Goal: Task Accomplishment & Management: Complete application form

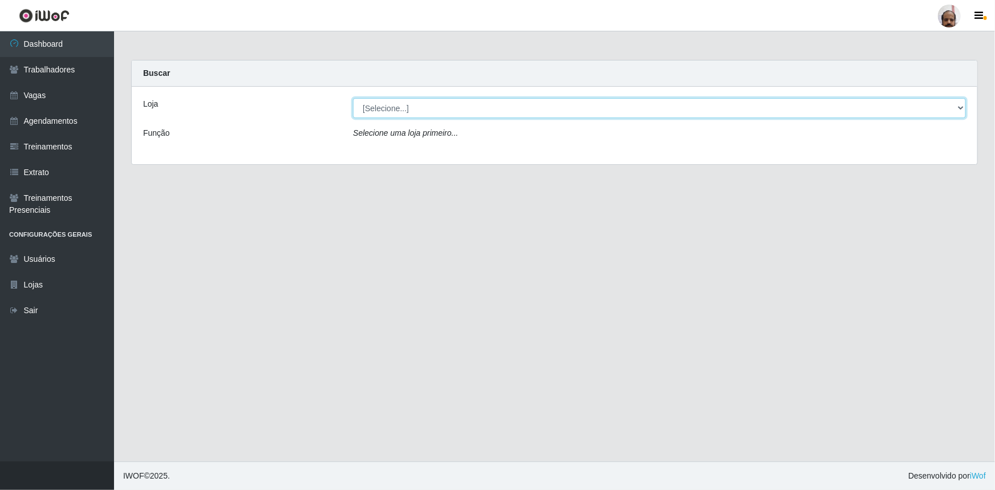
click at [958, 107] on select "[Selecione...] Mar Vermelho - Loja 05" at bounding box center [659, 108] width 613 height 20
select select "252"
click at [353, 98] on select "[Selecione...] Mar Vermelho - Loja 05" at bounding box center [659, 108] width 613 height 20
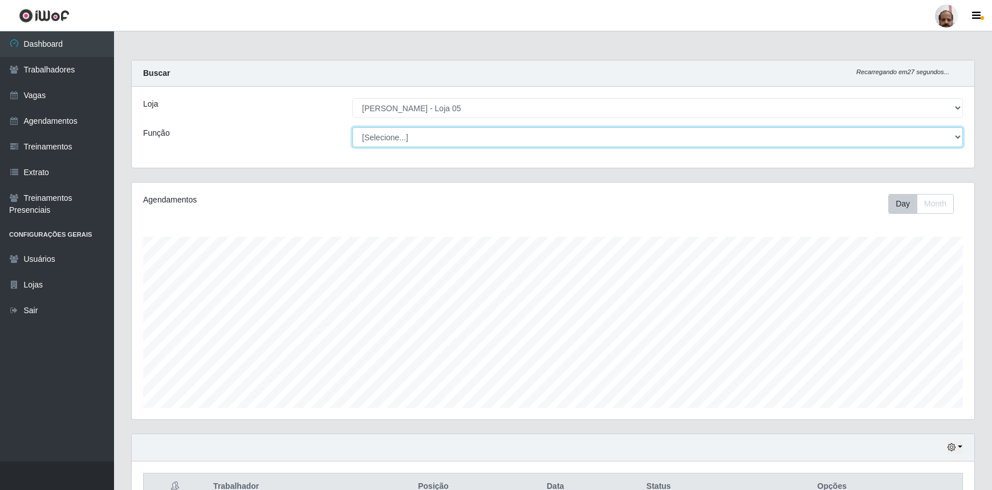
scroll to position [237, 842]
click at [954, 138] on select "[Selecione...] ASG ASG + ASG ++ Auxiliar de Depósito Auxiliar de Depósito + Aux…" at bounding box center [657, 137] width 610 height 20
select select "110"
click at [352, 127] on select "[Selecione...] ASG ASG + ASG ++ Auxiliar de Depósito Auxiliar de Depósito + Aux…" at bounding box center [657, 137] width 610 height 20
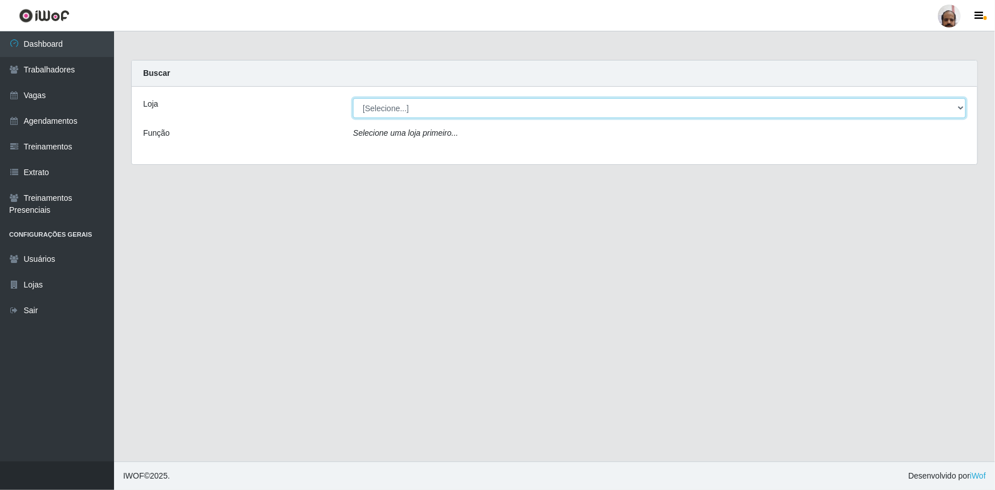
click at [960, 103] on select "[Selecione...] Mar Vermelho - Loja 05" at bounding box center [659, 108] width 613 height 20
select select "252"
click at [353, 98] on select "[Selecione...] Mar Vermelho - Loja 05" at bounding box center [659, 108] width 613 height 20
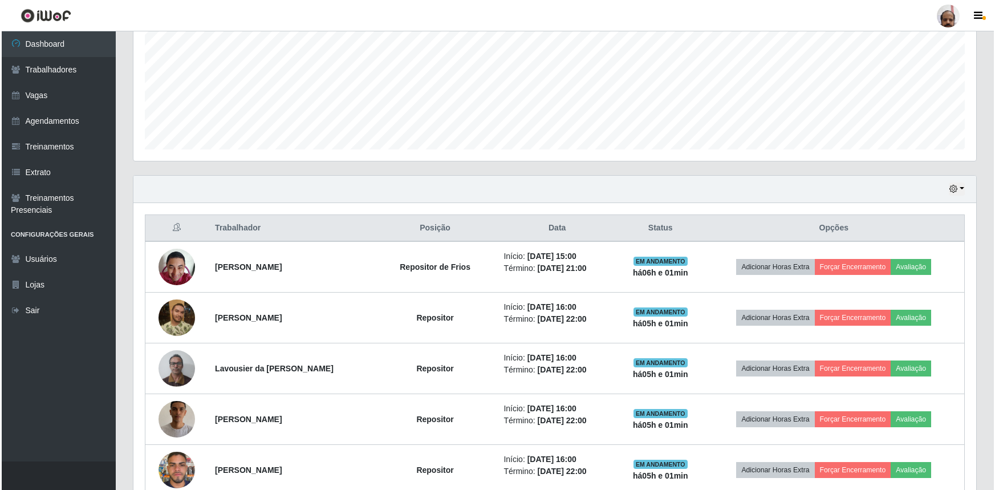
scroll to position [259, 0]
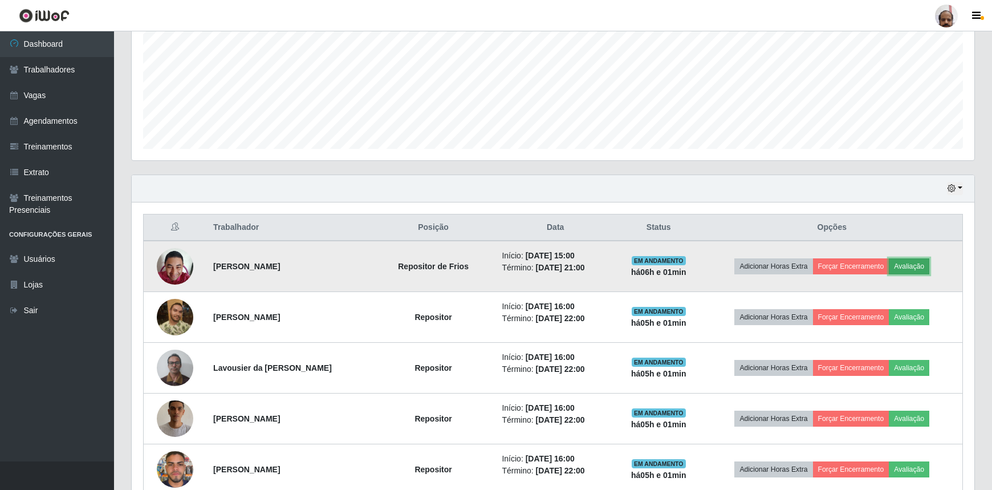
click at [920, 264] on button "Avaliação" at bounding box center [909, 266] width 40 height 16
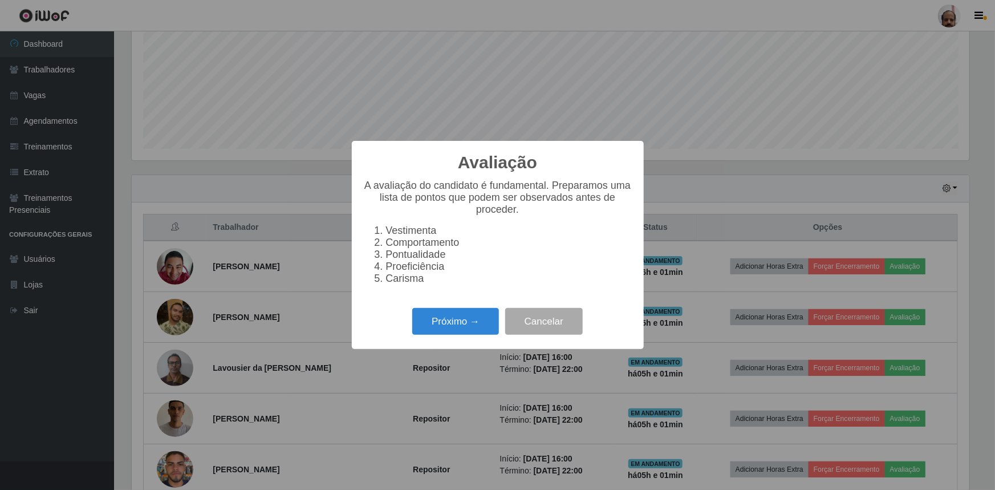
scroll to position [237, 837]
click at [451, 335] on button "Próximo →" at bounding box center [455, 321] width 87 height 27
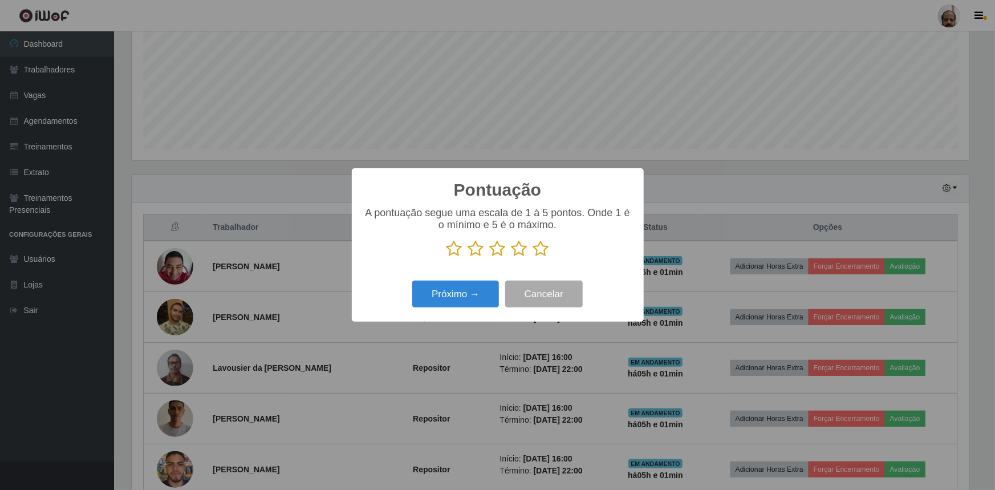
click at [541, 248] on icon at bounding box center [541, 248] width 16 height 17
click at [533, 257] on input "radio" at bounding box center [533, 257] width 0 height 0
click at [462, 292] on button "Próximo →" at bounding box center [455, 293] width 87 height 27
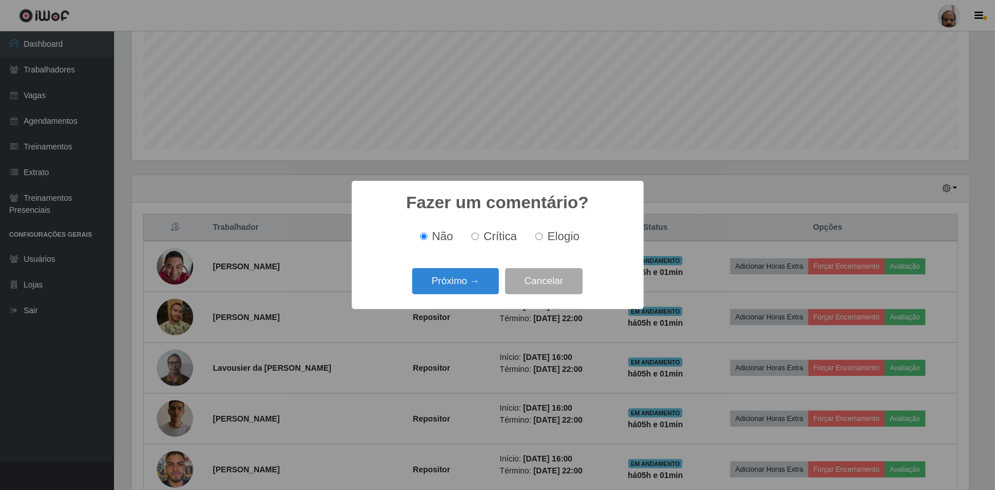
drag, startPoint x: 551, startPoint y: 234, endPoint x: 518, endPoint y: 256, distance: 39.4
click at [551, 234] on span "Elogio" at bounding box center [563, 236] width 32 height 13
click at [543, 234] on input "Elogio" at bounding box center [538, 236] width 7 height 7
radio input "true"
click at [473, 279] on button "Próximo →" at bounding box center [455, 281] width 87 height 27
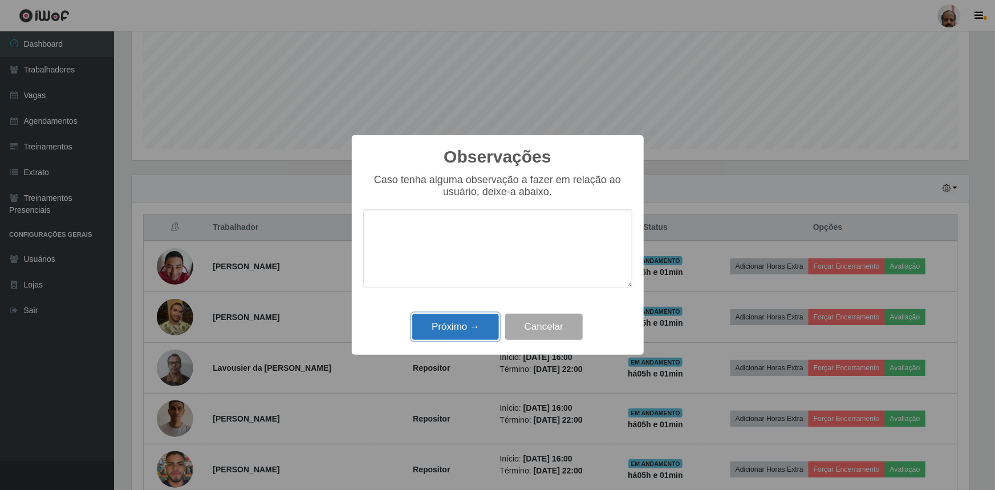
click at [474, 325] on button "Próximo →" at bounding box center [455, 326] width 87 height 27
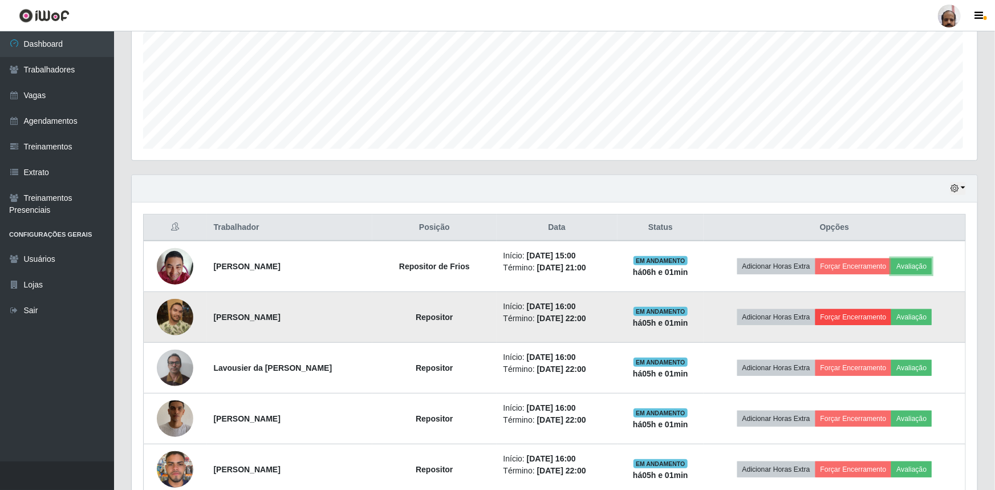
scroll to position [237, 842]
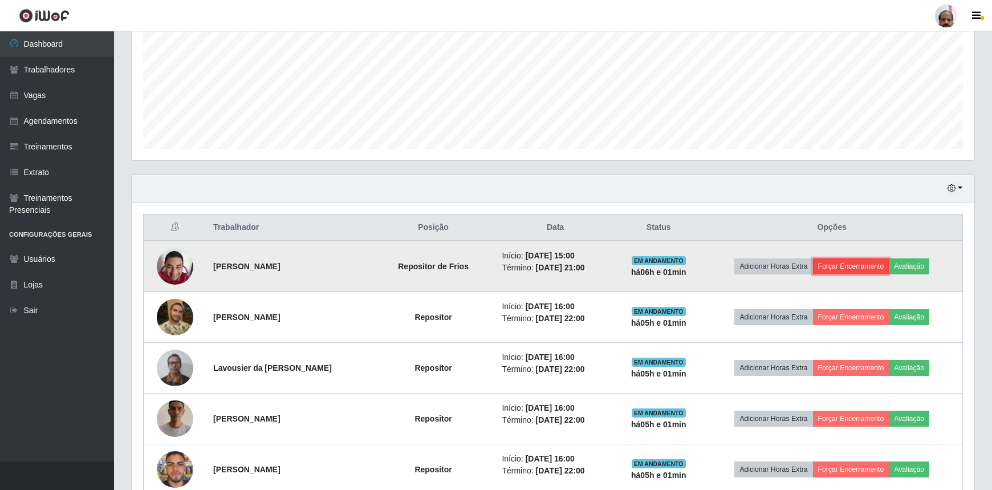
click at [857, 266] on button "Forçar Encerramento" at bounding box center [851, 266] width 76 height 16
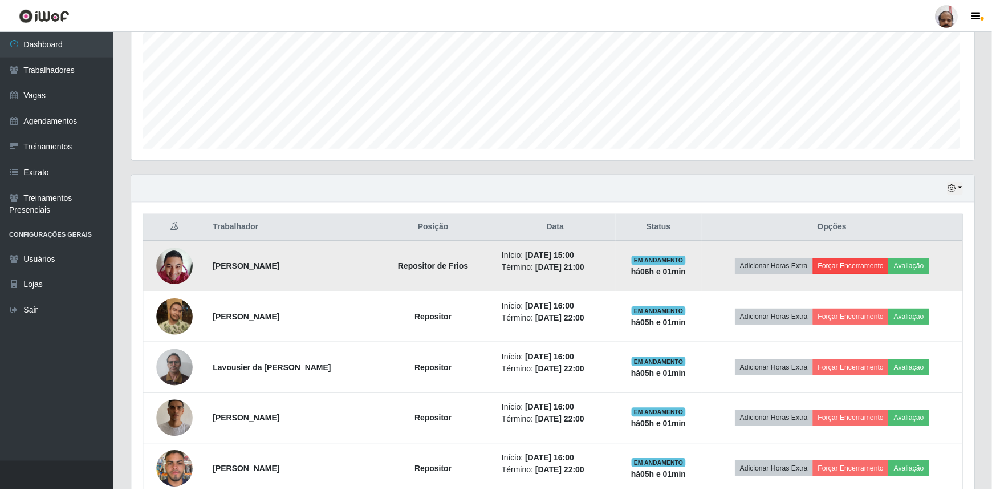
scroll to position [237, 837]
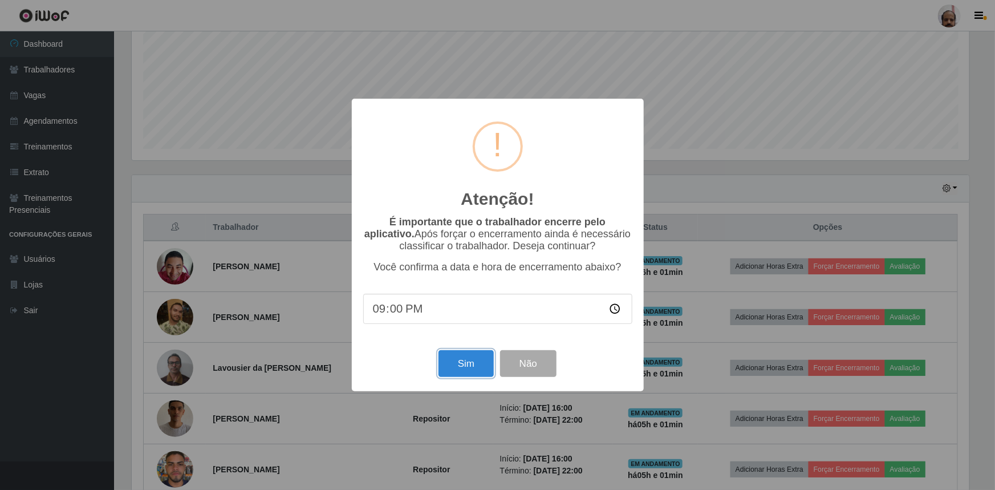
click at [473, 357] on button "Sim" at bounding box center [465, 363] width 55 height 27
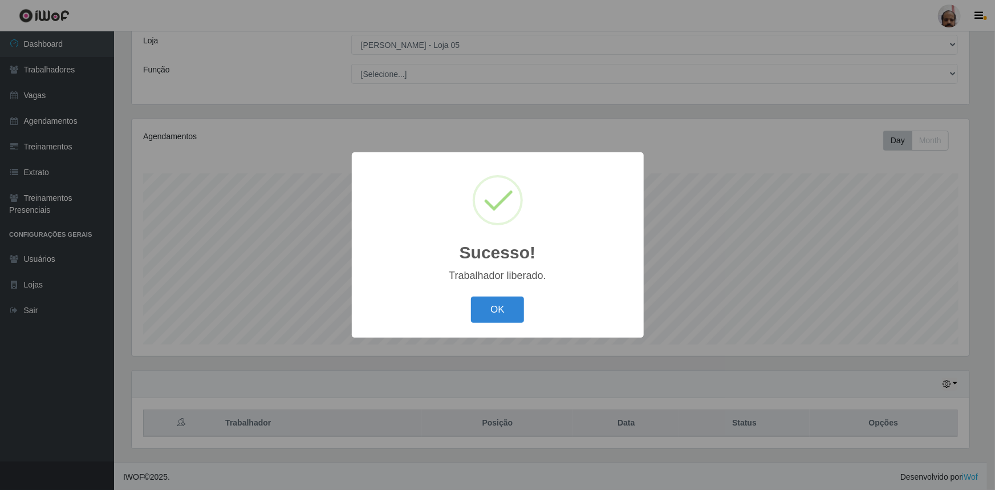
click at [498, 309] on button "OK" at bounding box center [497, 309] width 53 height 27
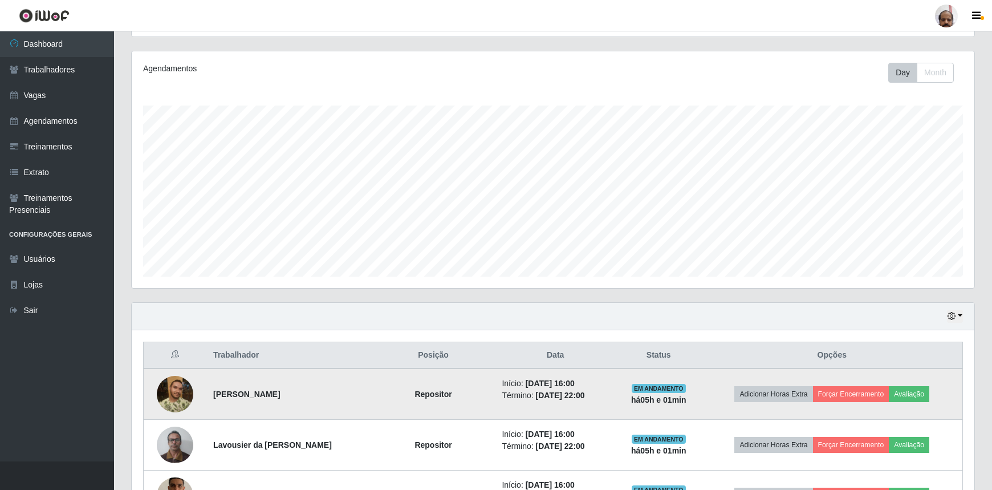
scroll to position [219, 0]
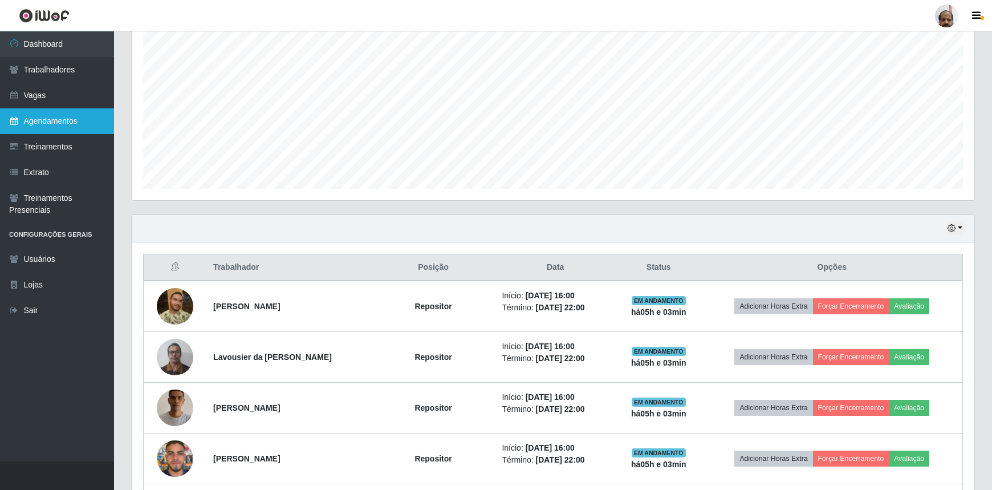
click at [58, 121] on link "Agendamentos" at bounding box center [57, 121] width 114 height 26
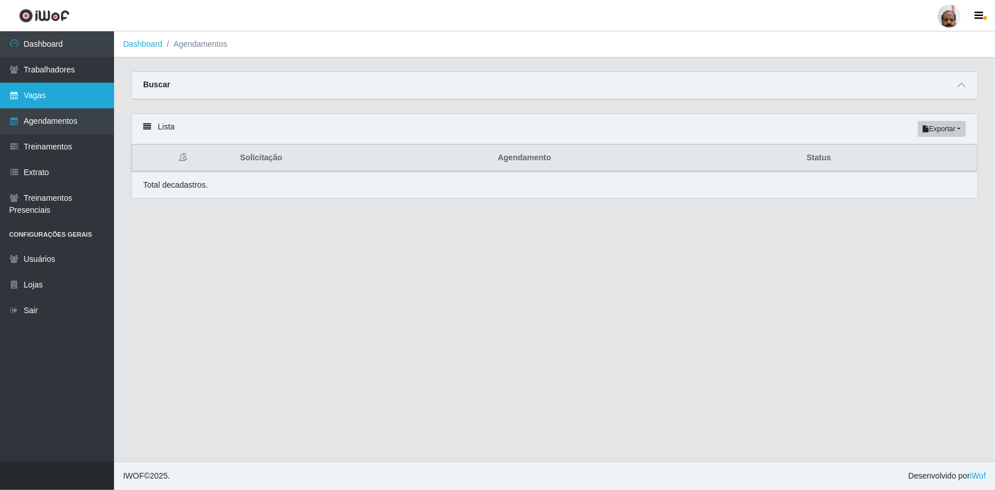
click at [38, 96] on link "Vagas" at bounding box center [57, 96] width 114 height 26
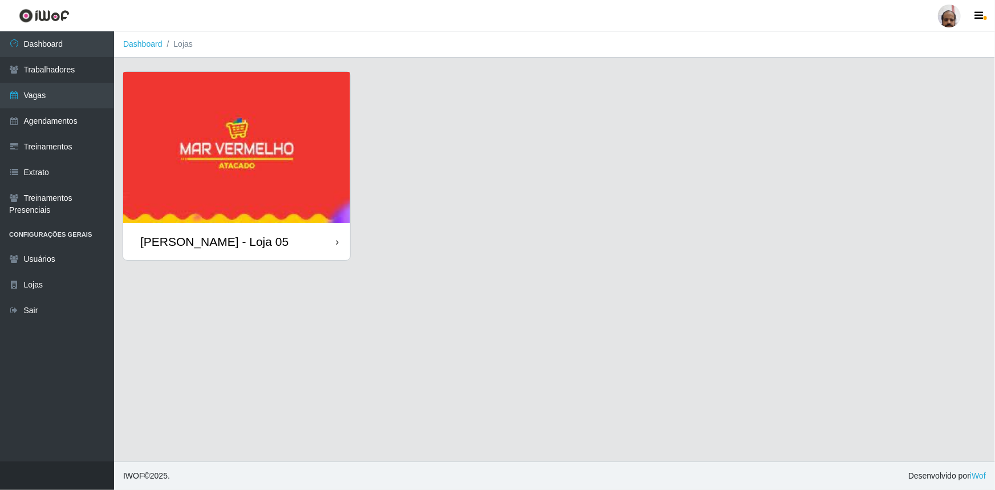
click at [319, 240] on div "[PERSON_NAME] - Loja 05" at bounding box center [236, 241] width 227 height 37
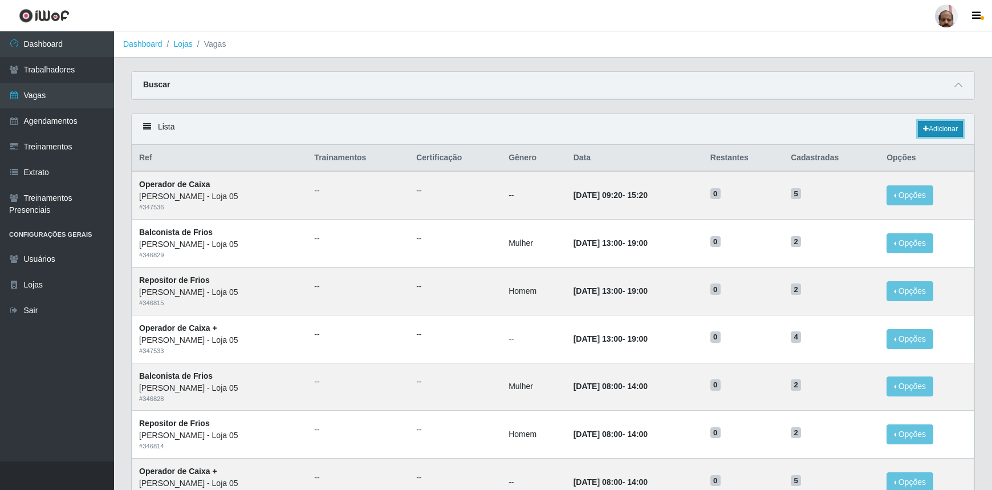
click at [935, 132] on link "Adicionar" at bounding box center [940, 129] width 45 height 16
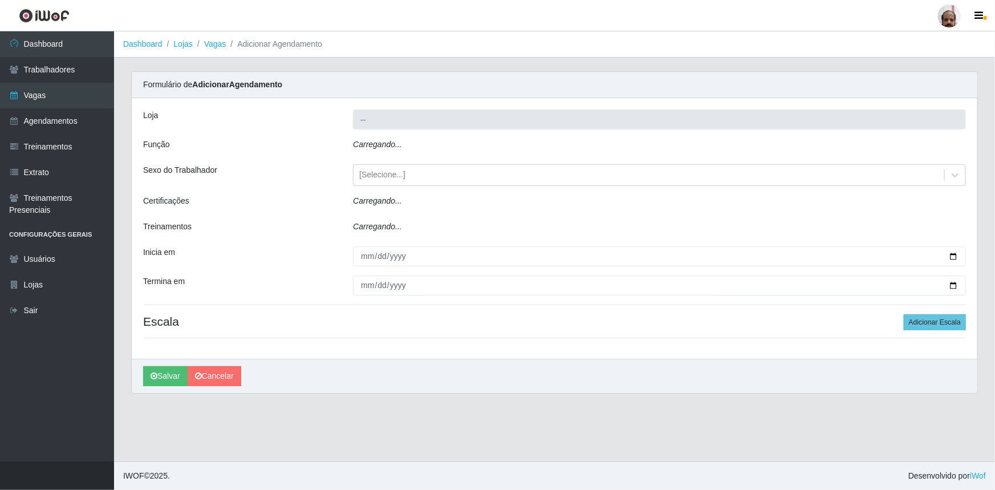
type input "[PERSON_NAME] - Loja 05"
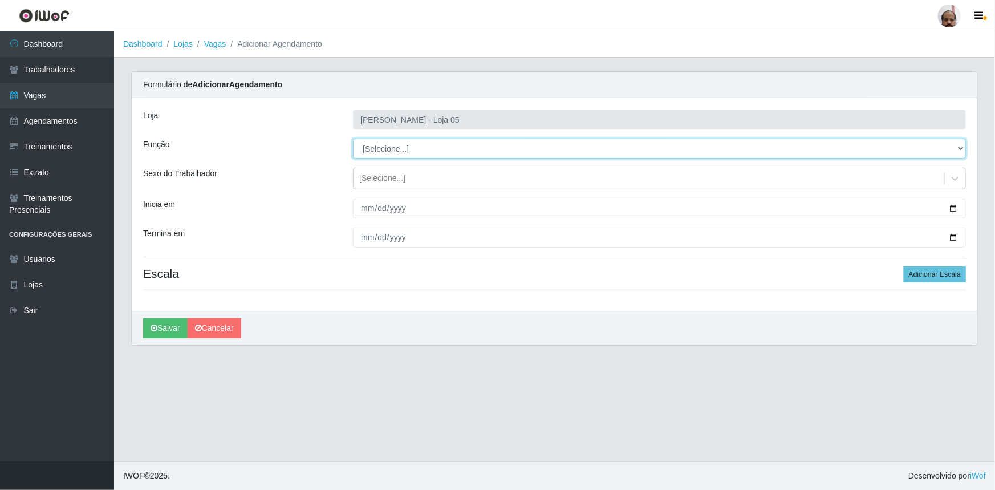
click at [401, 145] on select "[Selecione...] ASG ASG + ASG ++ Auxiliar de Depósito Auxiliar de Depósito + Aux…" at bounding box center [659, 149] width 613 height 20
select select "22"
click at [353, 139] on select "[Selecione...] ASG ASG + ASG ++ Auxiliar de Depósito Auxiliar de Depósito + Aux…" at bounding box center [659, 149] width 613 height 20
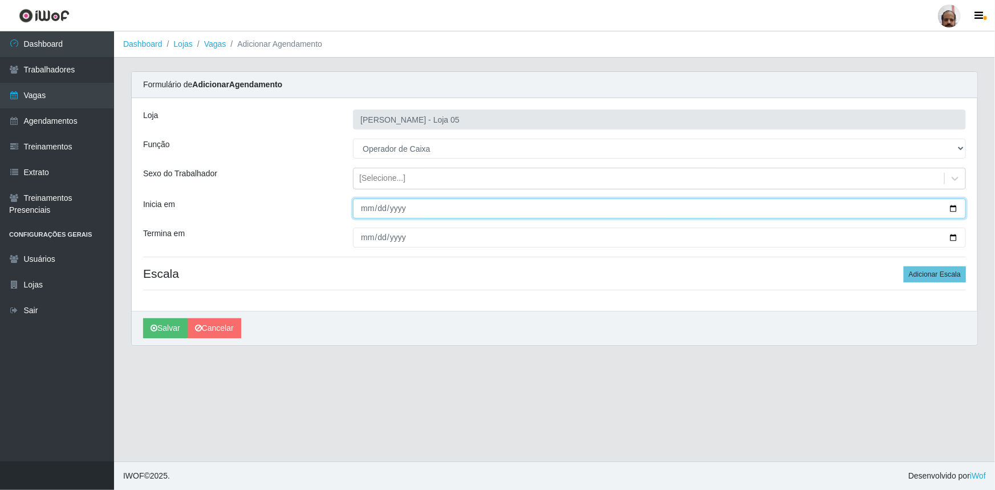
click at [947, 206] on input "Inicia em" at bounding box center [659, 208] width 613 height 20
click at [940, 203] on input "Inicia em" at bounding box center [659, 208] width 613 height 20
click at [956, 205] on input "Inicia em" at bounding box center [659, 208] width 613 height 20
type input "2025-09-25"
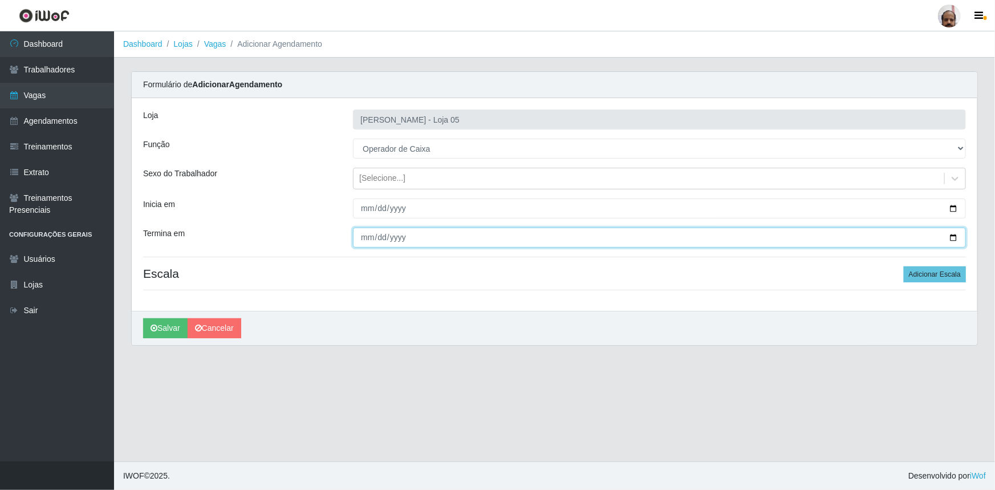
click at [951, 239] on input "Termina em" at bounding box center [659, 237] width 613 height 20
type input "2025-09-25"
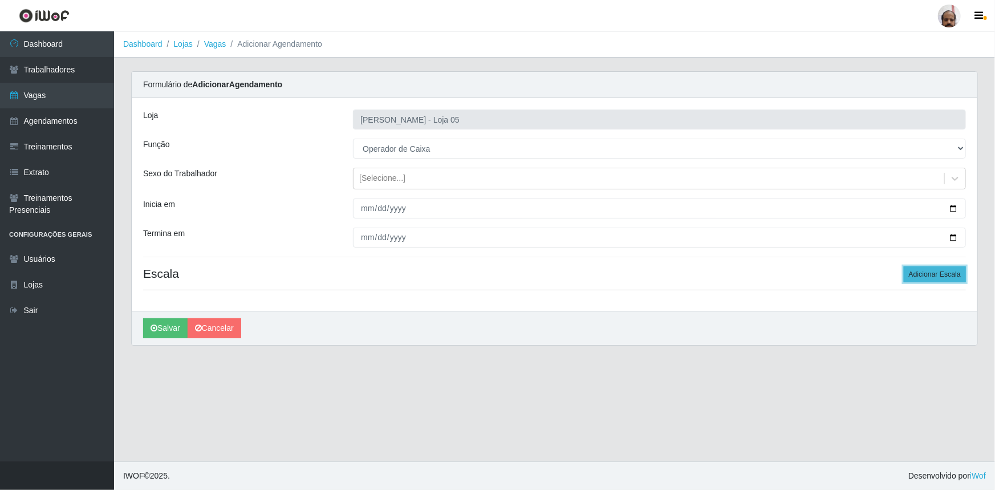
click at [935, 275] on button "Adicionar Escala" at bounding box center [934, 274] width 62 height 16
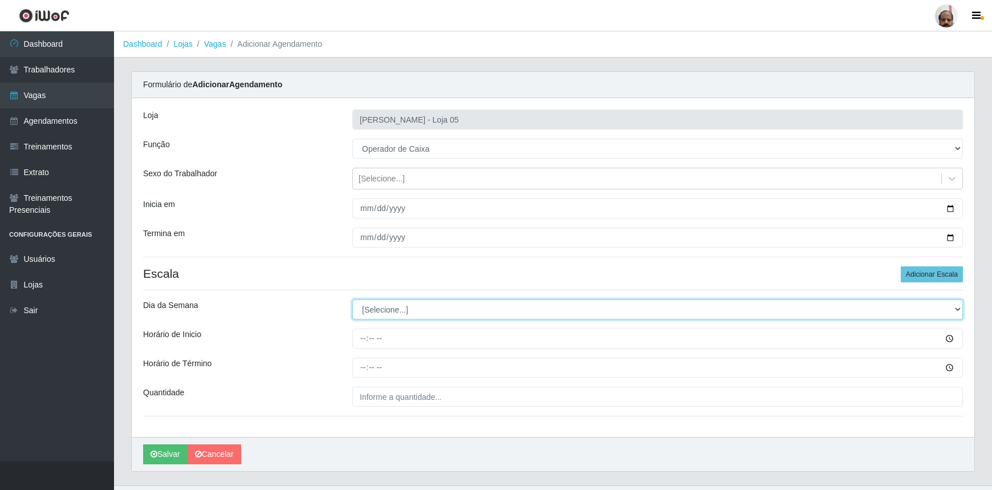
click at [411, 308] on select "[Selecione...] Segunda Terça Quarta Quinta Sexta Sábado Domingo" at bounding box center [657, 309] width 610 height 20
select select "4"
click at [352, 299] on select "[Selecione...] Segunda Terça Quarta Quinta Sexta Sábado Domingo" at bounding box center [657, 309] width 610 height 20
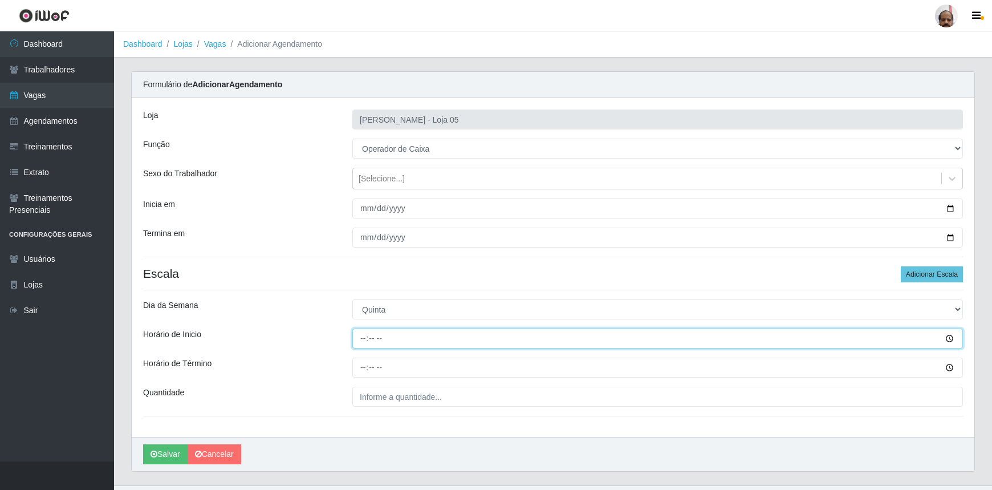
click at [360, 337] on input "Horário de Inicio" at bounding box center [657, 338] width 610 height 20
type input "08:00"
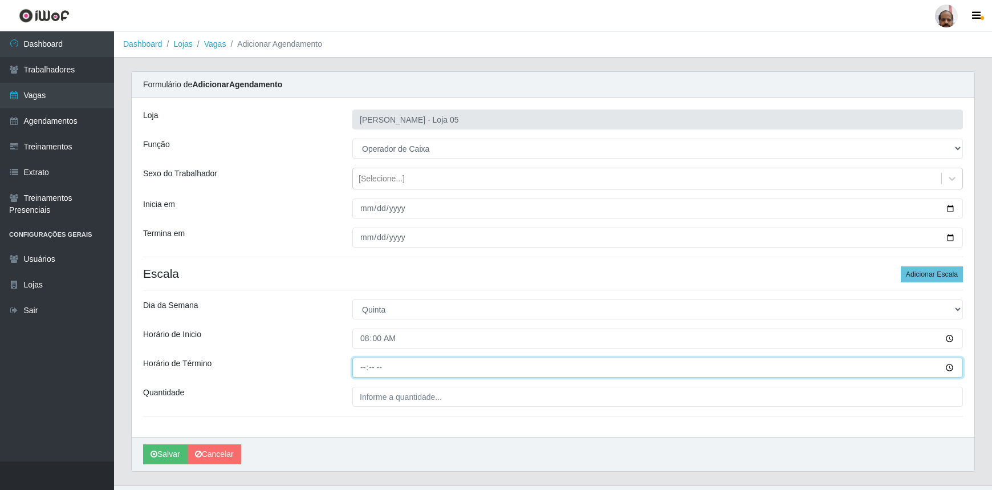
click at [356, 366] on input "Horário de Término" at bounding box center [657, 367] width 610 height 20
click at [365, 366] on input "15:00" at bounding box center [657, 367] width 610 height 20
type input "14:00"
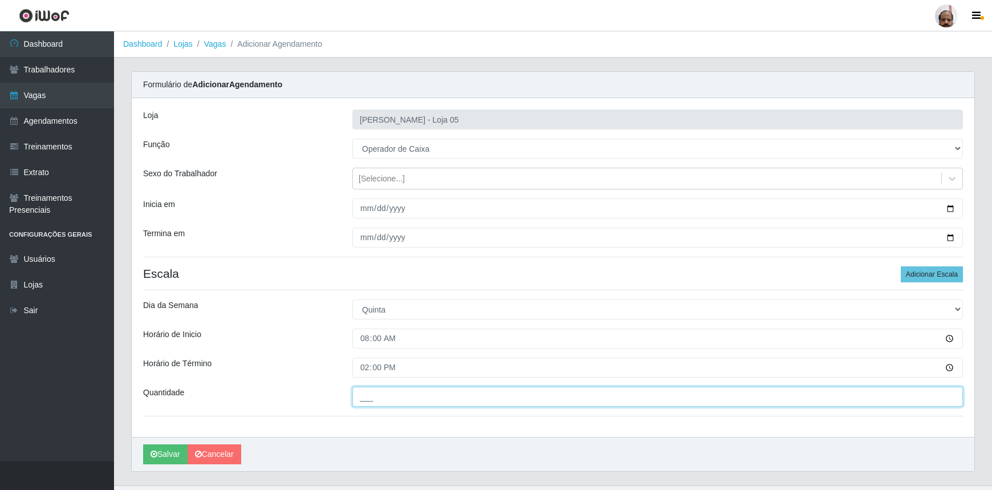
click at [385, 401] on input "___" at bounding box center [657, 396] width 610 height 20
type input "1__"
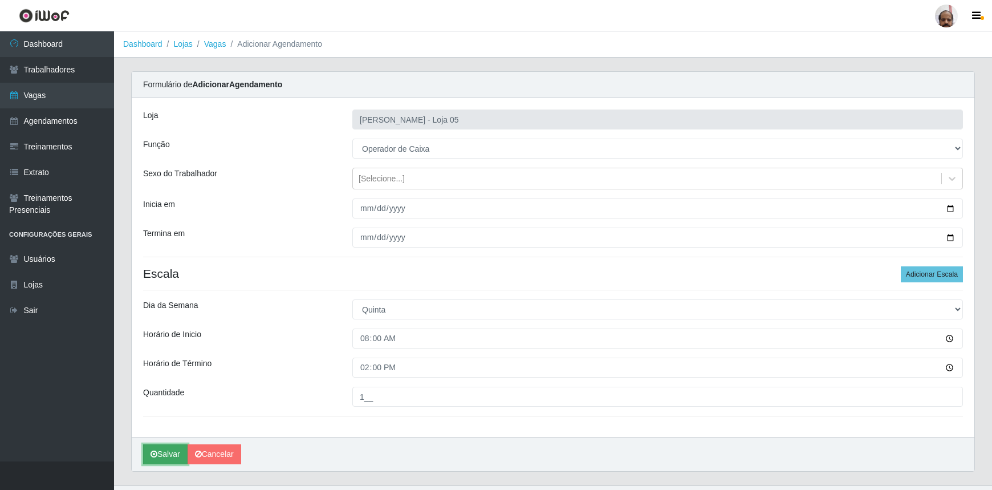
click at [168, 451] on button "Salvar" at bounding box center [165, 454] width 44 height 20
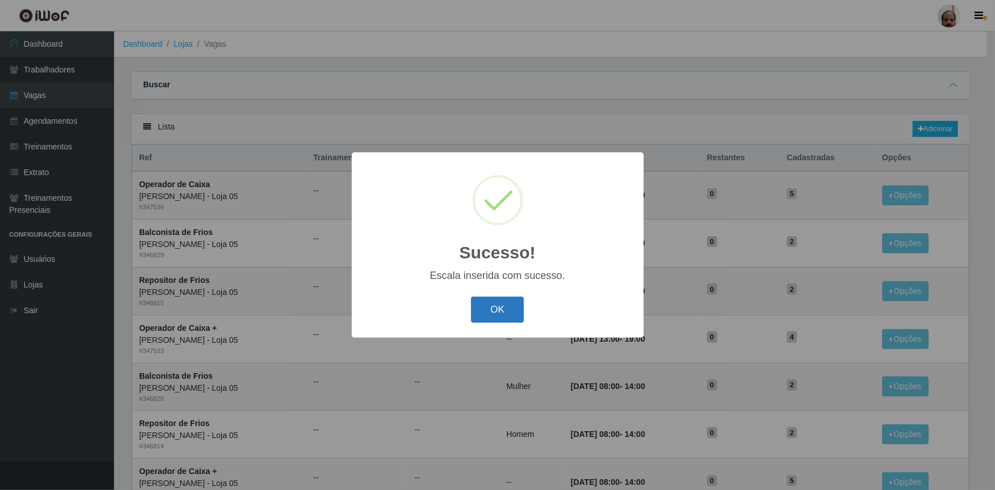
click at [495, 313] on button "OK" at bounding box center [497, 309] width 53 height 27
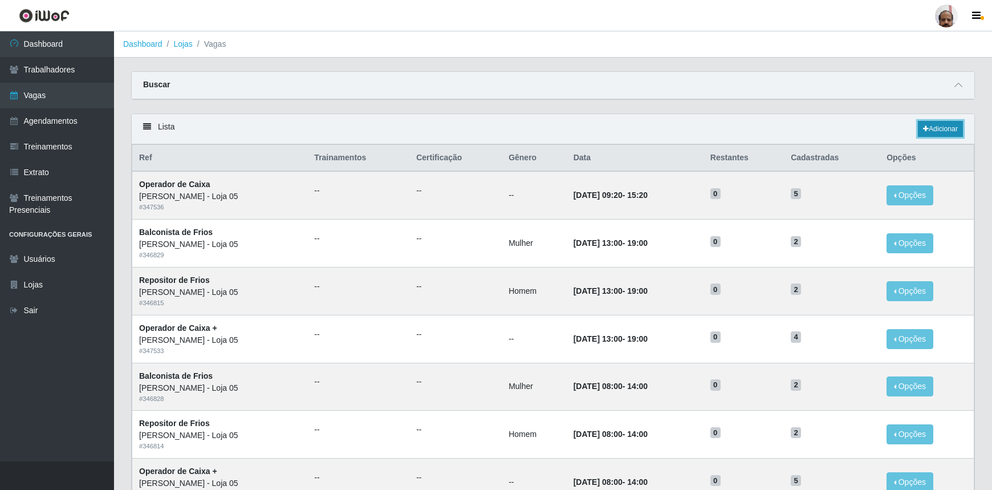
click at [942, 123] on link "Adicionar" at bounding box center [940, 129] width 45 height 16
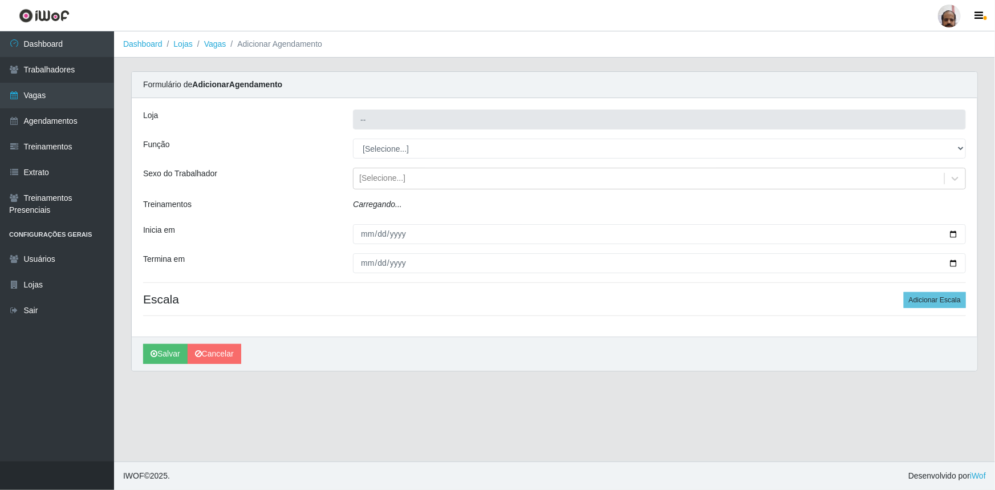
type input "[PERSON_NAME] - Loja 05"
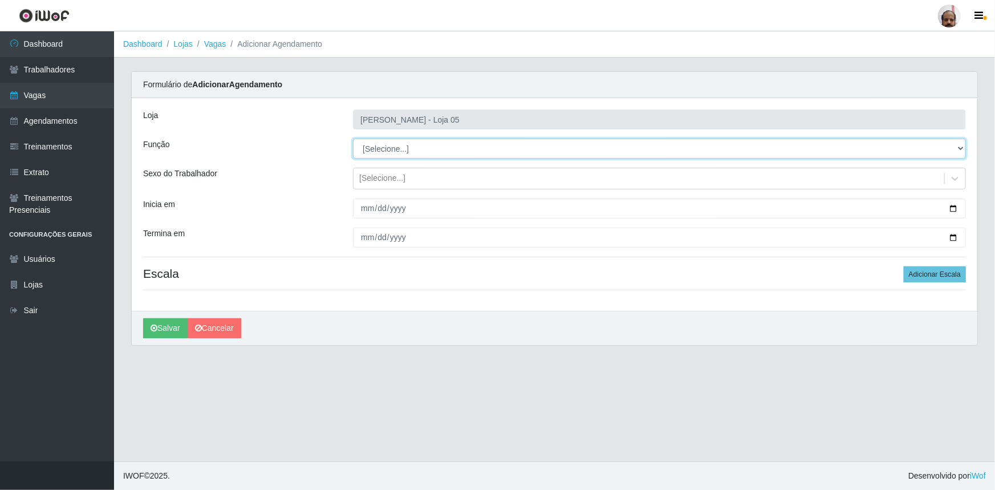
click at [374, 146] on select "[Selecione...] ASG ASG + ASG ++ Auxiliar de Depósito Auxiliar de Depósito + Aux…" at bounding box center [659, 149] width 613 height 20
select select "22"
click at [353, 139] on select "[Selecione...] ASG ASG + ASG ++ Auxiliar de Depósito Auxiliar de Depósito + Aux…" at bounding box center [659, 149] width 613 height 20
